Goal: Find specific page/section: Find specific page/section

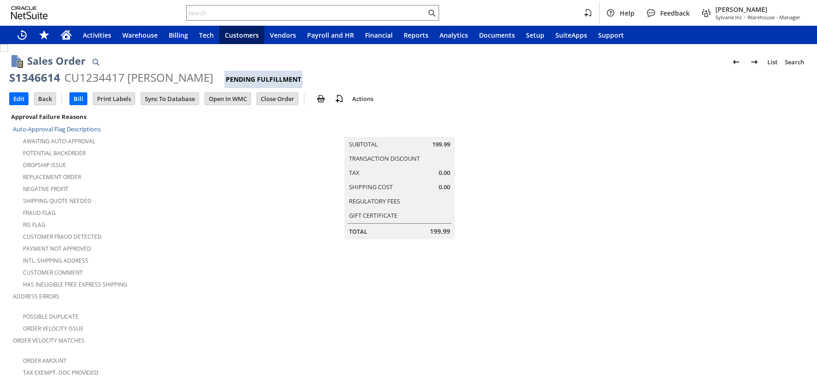
click at [202, 189] on div "Negative Profit" at bounding box center [144, 187] width 262 height 11
click at [201, 189] on div "Negative Profit" at bounding box center [144, 187] width 262 height 11
click at [203, 182] on div "Negative Profit" at bounding box center [144, 187] width 262 height 11
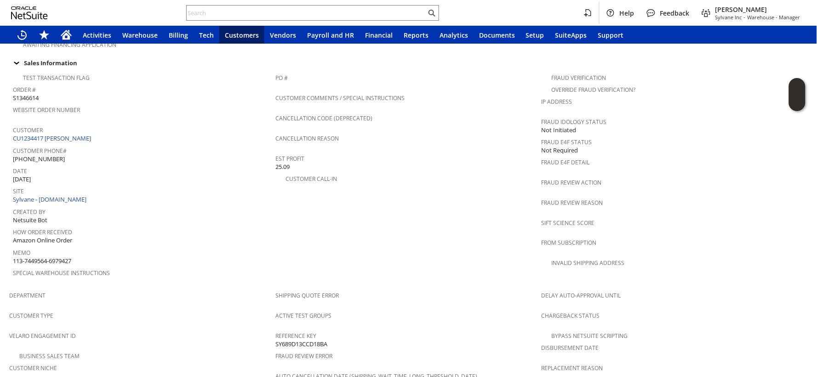
scroll to position [559, 0]
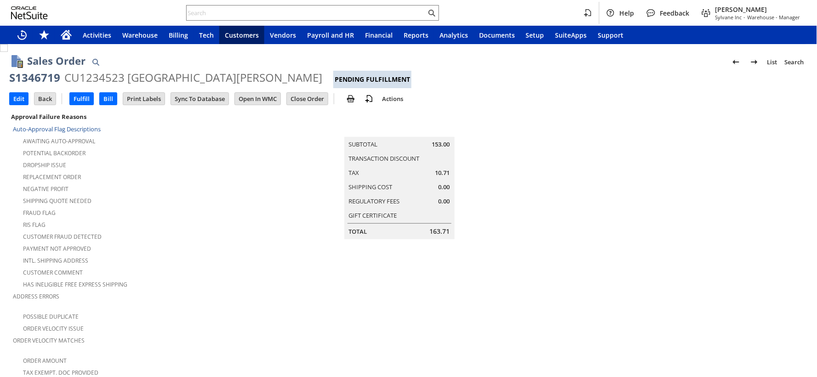
click at [218, 218] on div "RIS flag" at bounding box center [144, 223] width 262 height 11
